Goal: Task Accomplishment & Management: Manage account settings

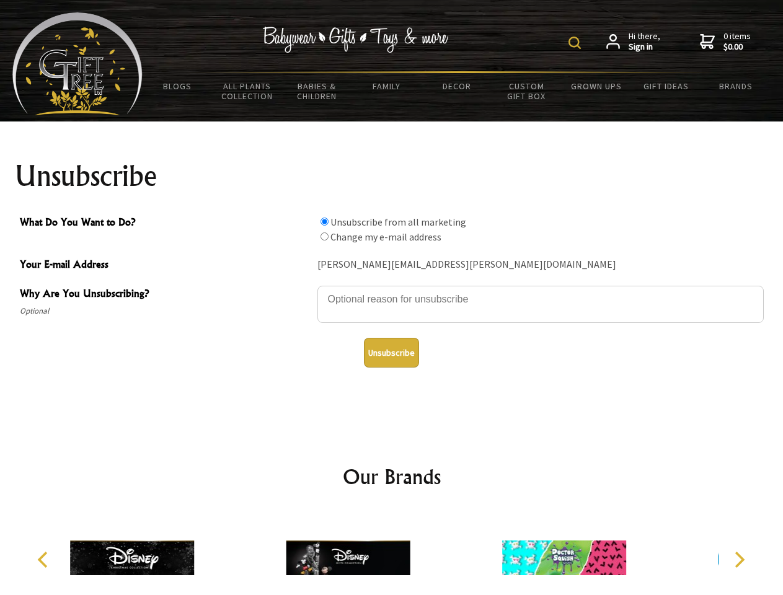
click at [577, 43] on img at bounding box center [575, 43] width 12 height 12
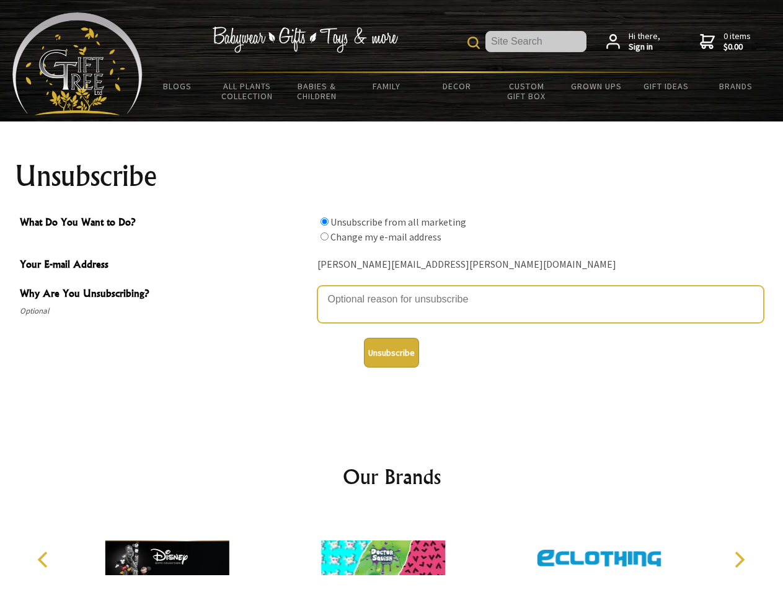
click at [392, 290] on textarea "Why Are You Unsubscribing?" at bounding box center [540, 304] width 446 height 37
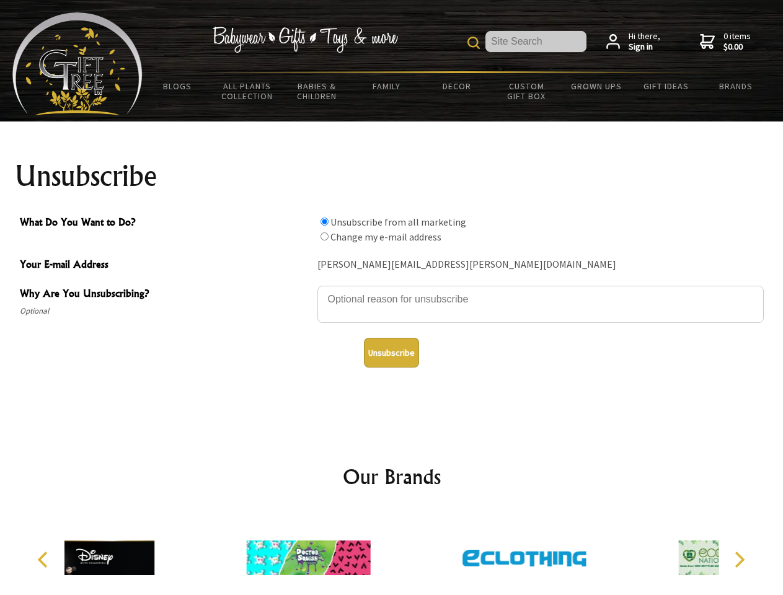
click at [324, 221] on input "What Do You Want to Do?" at bounding box center [325, 222] width 8 height 8
